Goal: Task Accomplishment & Management: Use online tool/utility

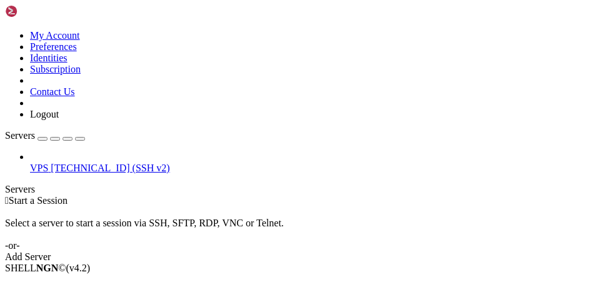
click at [48, 163] on span "VPS" at bounding box center [39, 168] width 18 height 11
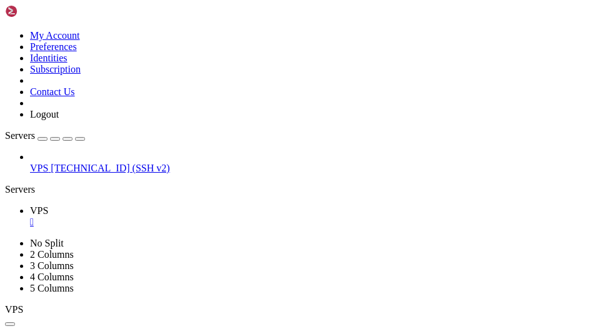
scroll to position [34, 0]
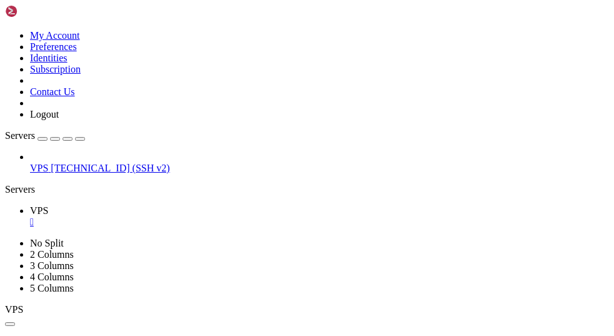
scroll to position [529, 0]
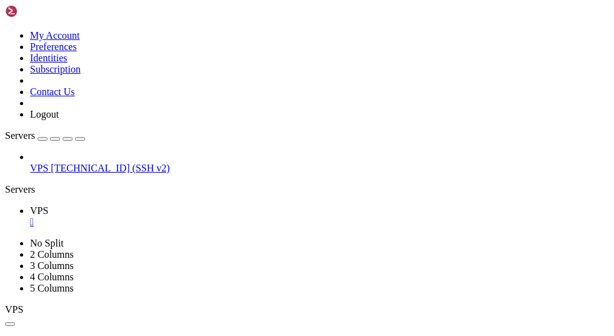
scroll to position [3646, 0]
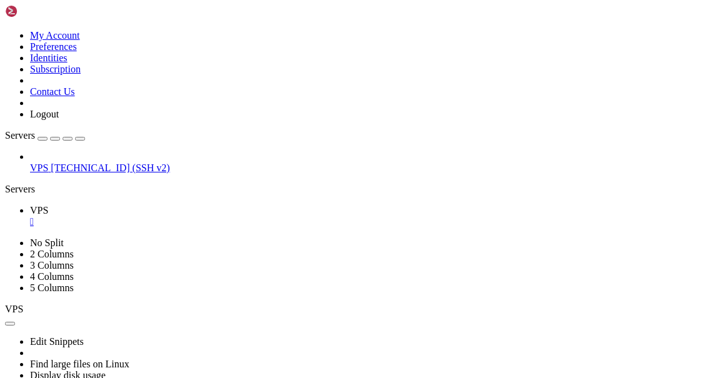
scroll to position [8091, 0]
